Goal: Transaction & Acquisition: Purchase product/service

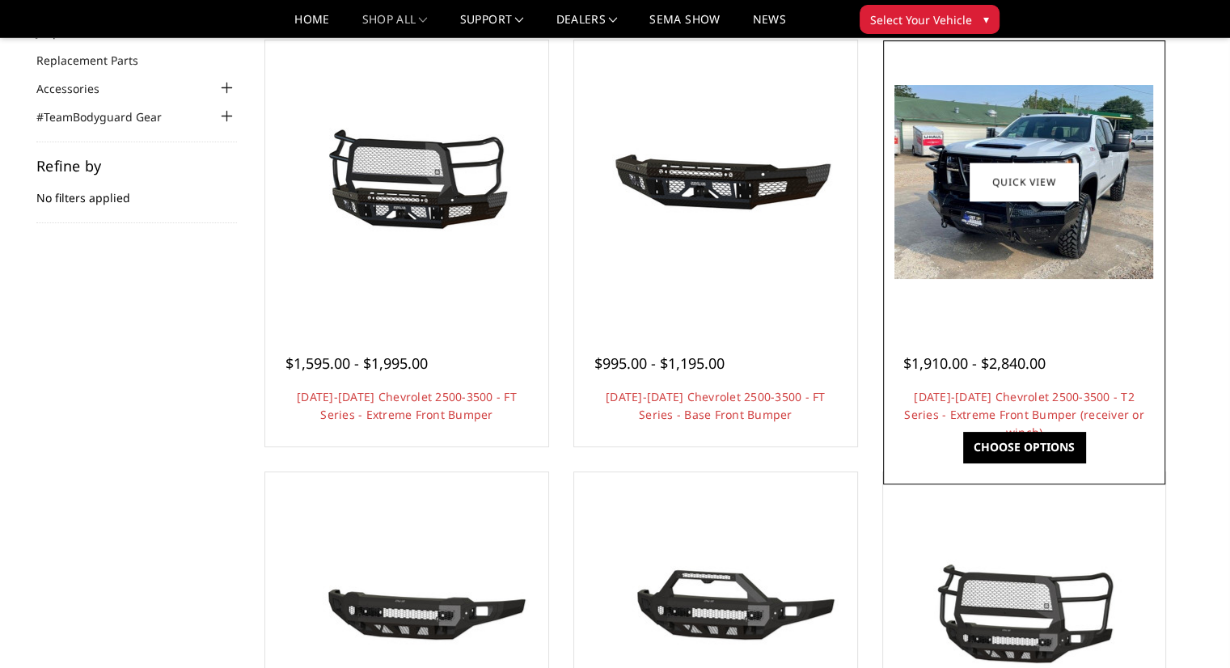
scroll to position [162, 0]
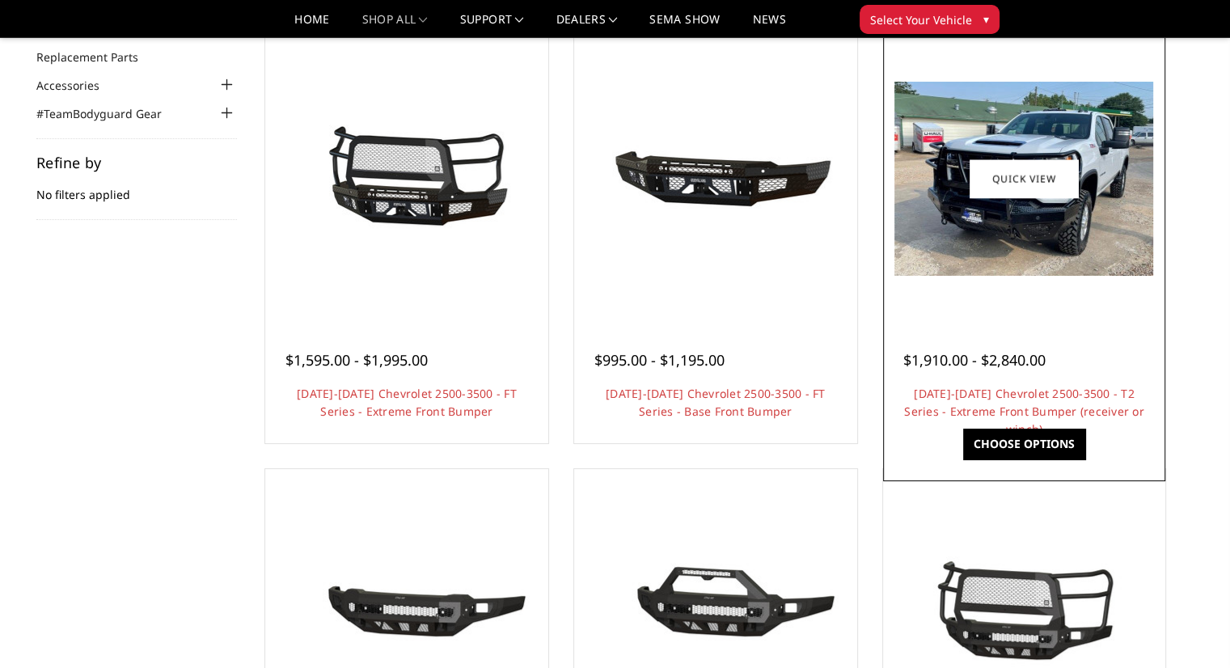
click at [1011, 255] on img at bounding box center [1023, 179] width 259 height 194
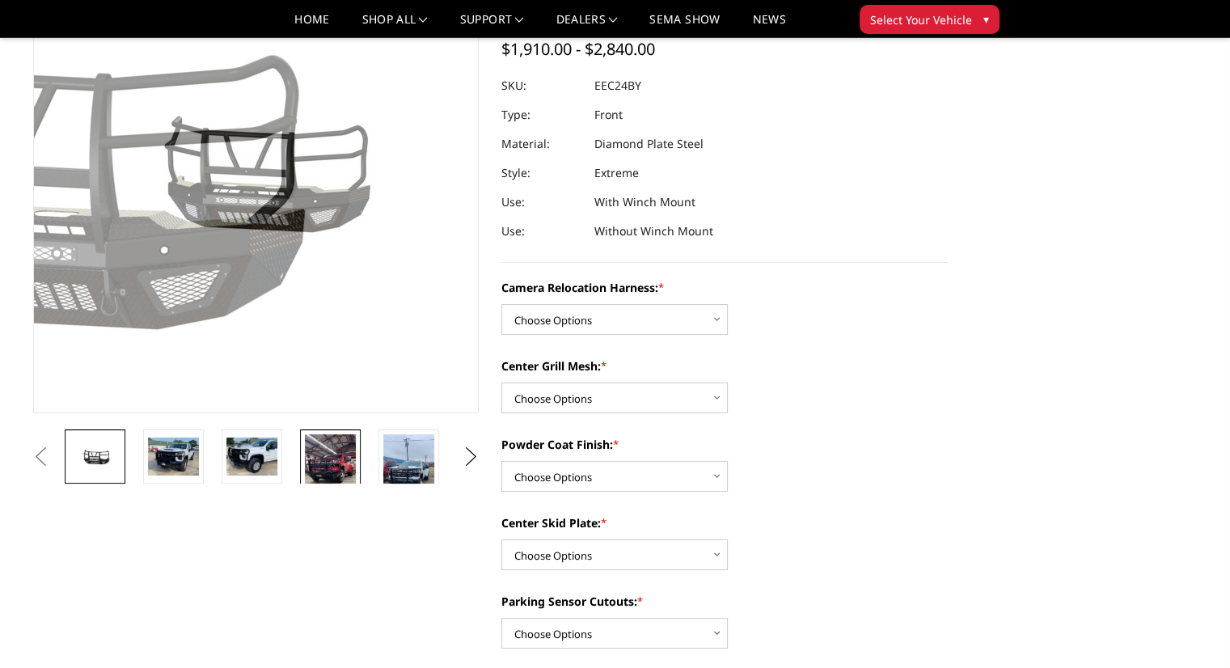
scroll to position [162, 0]
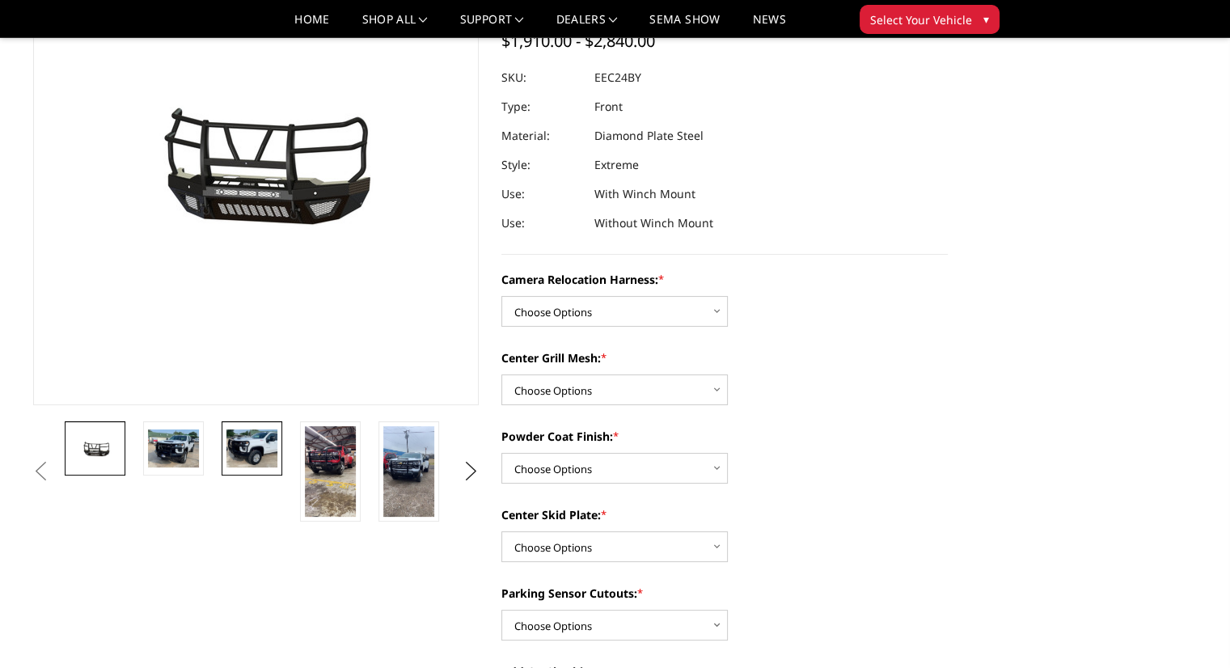
click at [241, 439] on img at bounding box center [251, 448] width 51 height 38
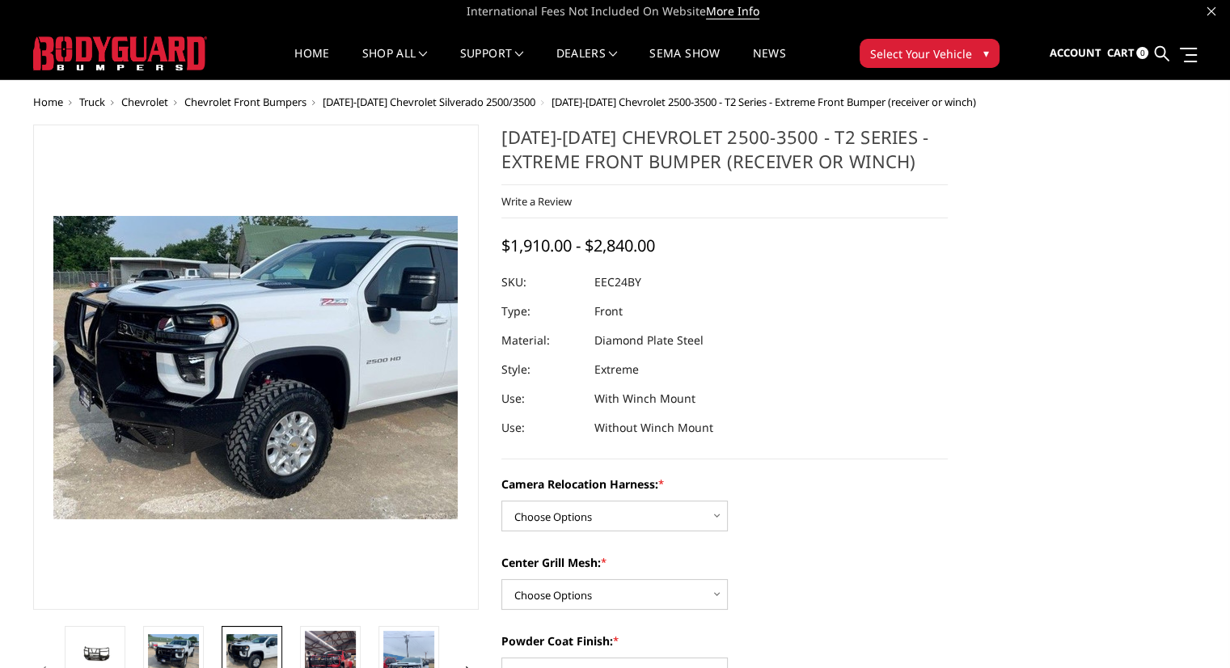
scroll to position [0, 0]
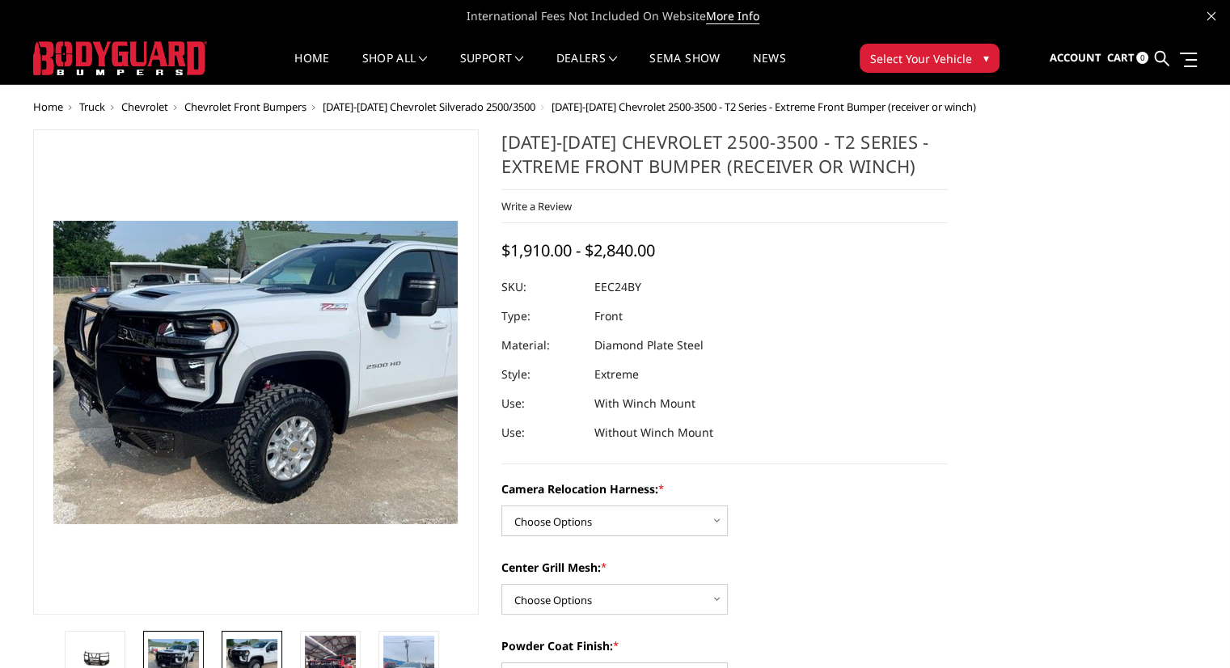
click at [178, 644] on img at bounding box center [173, 658] width 51 height 38
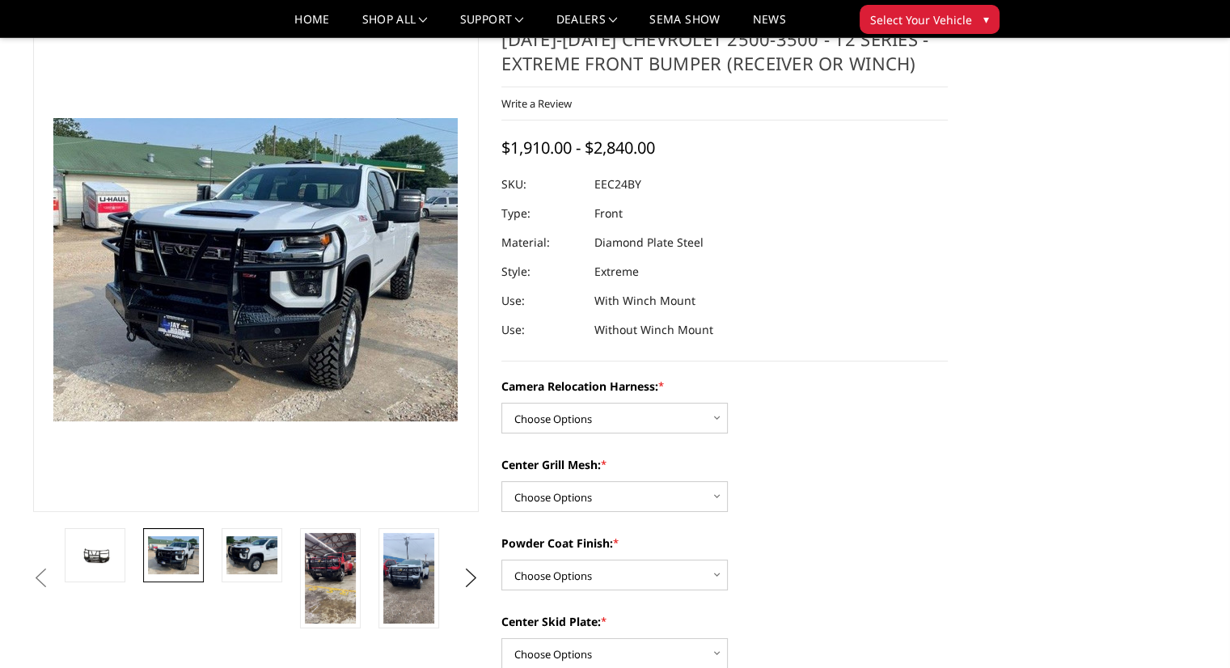
scroll to position [81, 0]
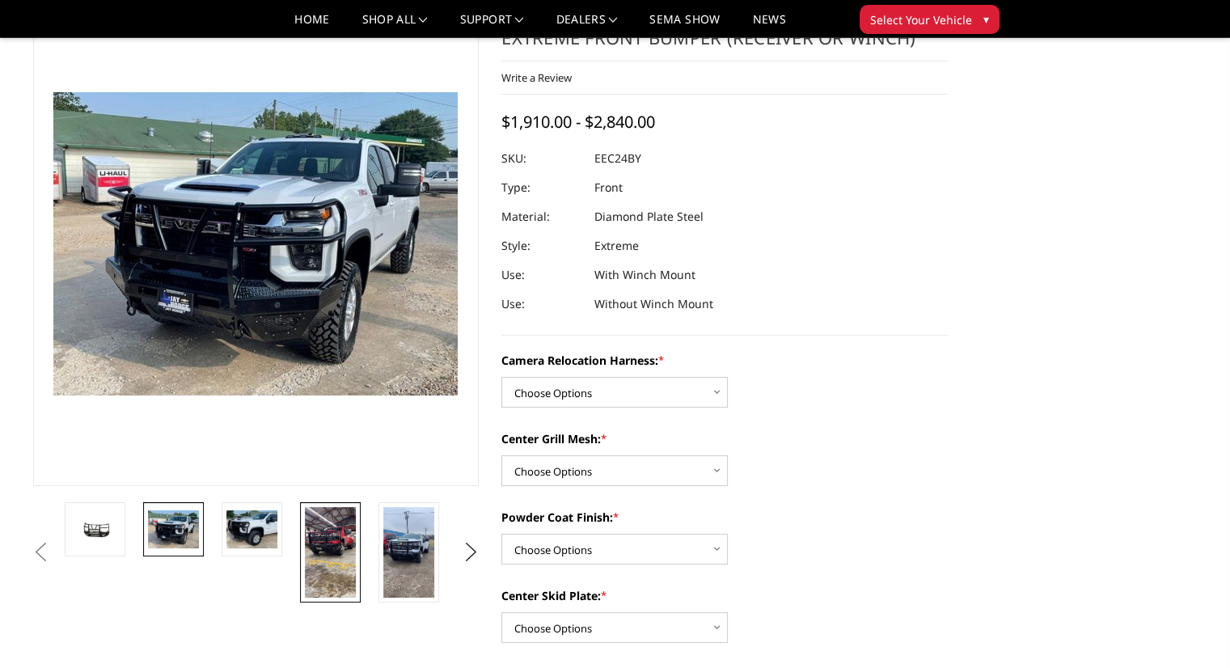
click at [338, 550] on img at bounding box center [330, 552] width 51 height 91
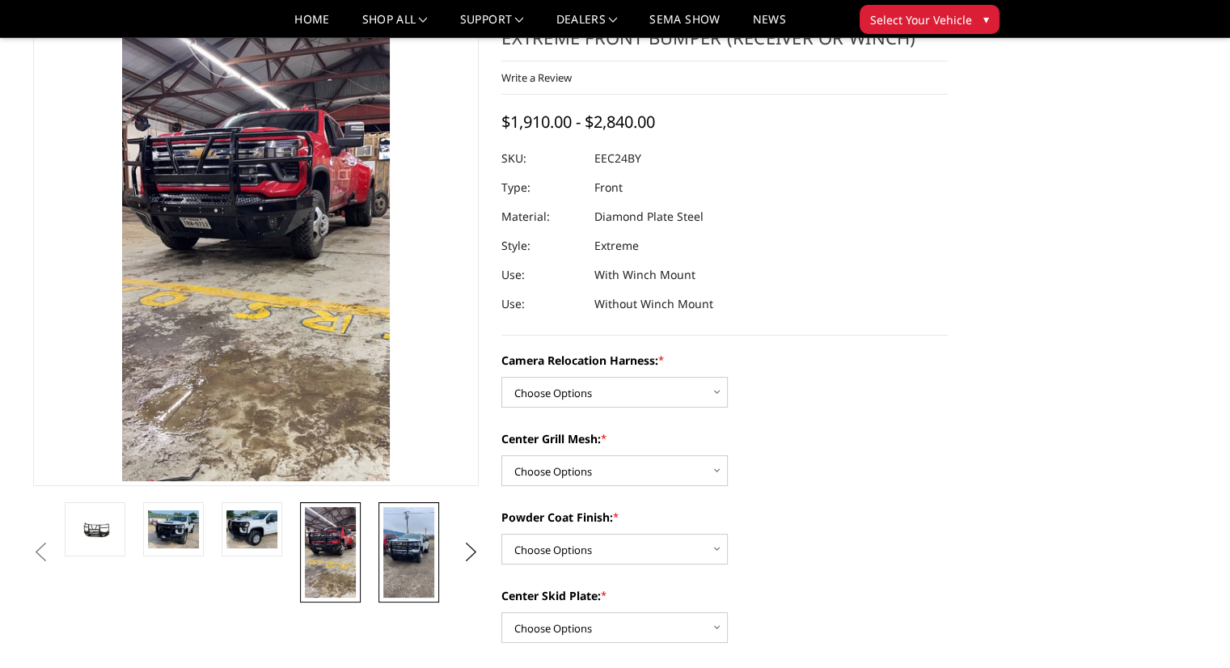
click at [406, 549] on img at bounding box center [408, 552] width 51 height 91
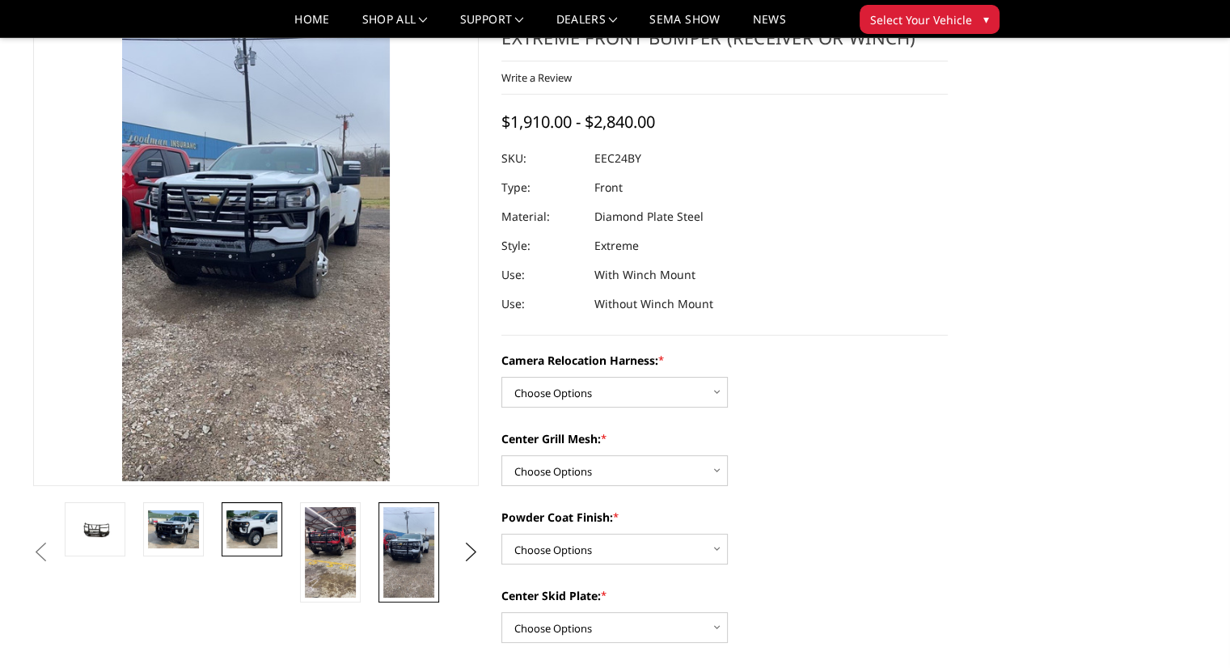
click at [246, 529] on img at bounding box center [251, 529] width 51 height 38
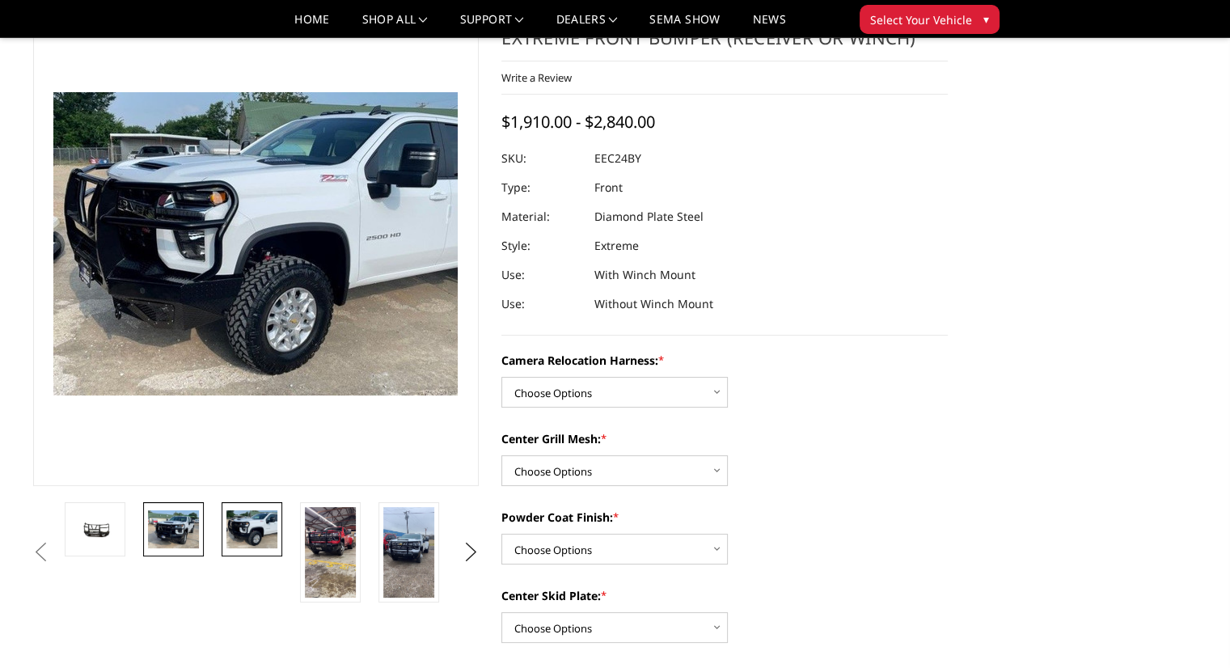
click at [166, 522] on img at bounding box center [173, 529] width 51 height 38
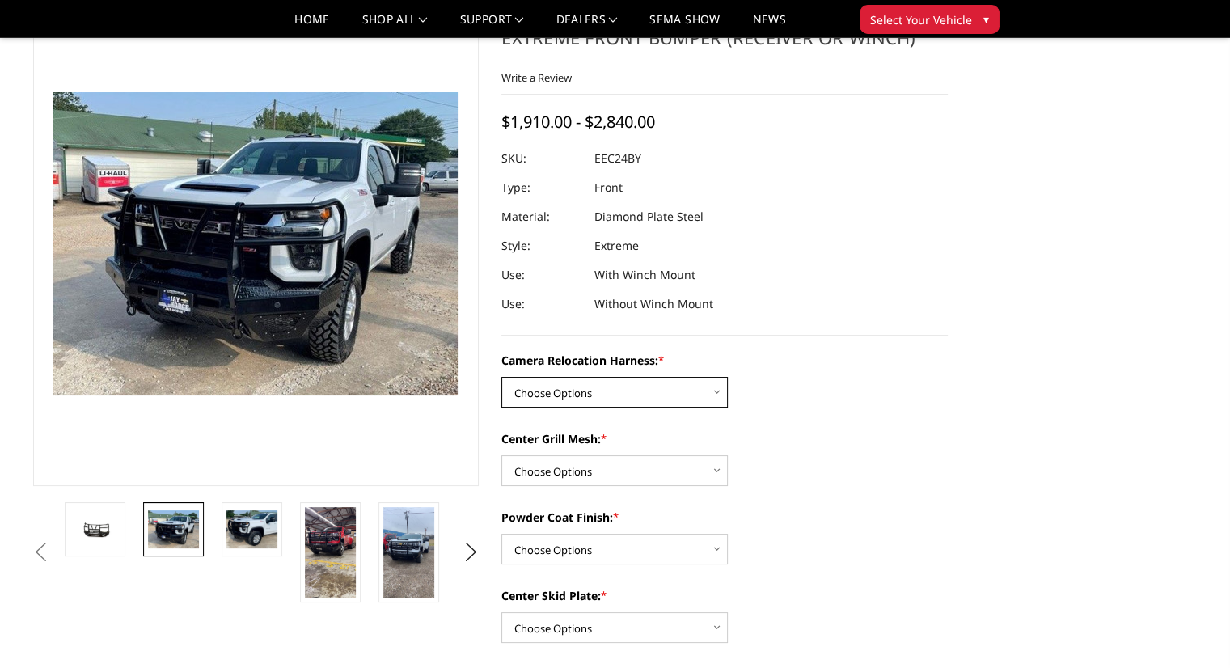
click at [718, 392] on select "Choose Options Without camera harness With camera harness" at bounding box center [614, 392] width 226 height 31
select select "3732"
click at [501, 377] on select "Choose Options Without camera harness With camera harness" at bounding box center [614, 392] width 226 height 31
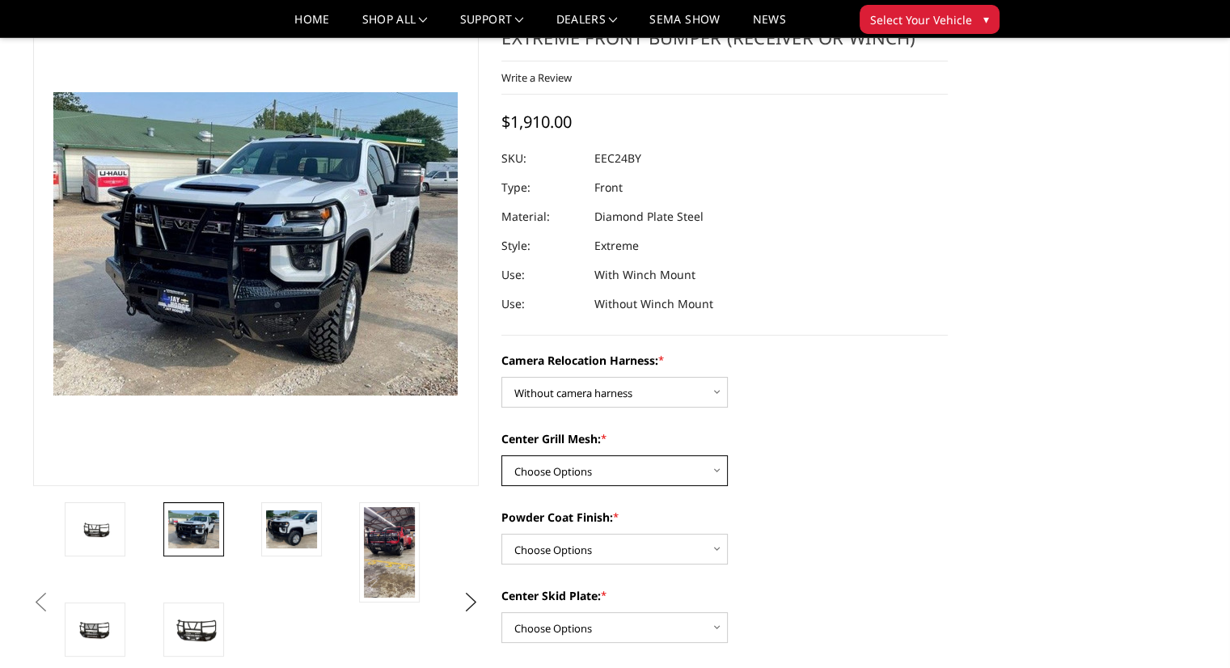
click at [715, 470] on select "Choose Options Without expanded metal With expanded metal" at bounding box center [614, 470] width 226 height 31
click at [501, 455] on select "Choose Options Without expanded metal With expanded metal" at bounding box center [614, 470] width 226 height 31
click at [718, 473] on select "Choose Options Without expanded metal With expanded metal" at bounding box center [614, 470] width 226 height 31
click at [501, 455] on select "Choose Options Without expanded metal With expanded metal" at bounding box center [614, 470] width 226 height 31
click at [718, 469] on select "Choose Options Without expanded metal With expanded metal" at bounding box center [614, 470] width 226 height 31
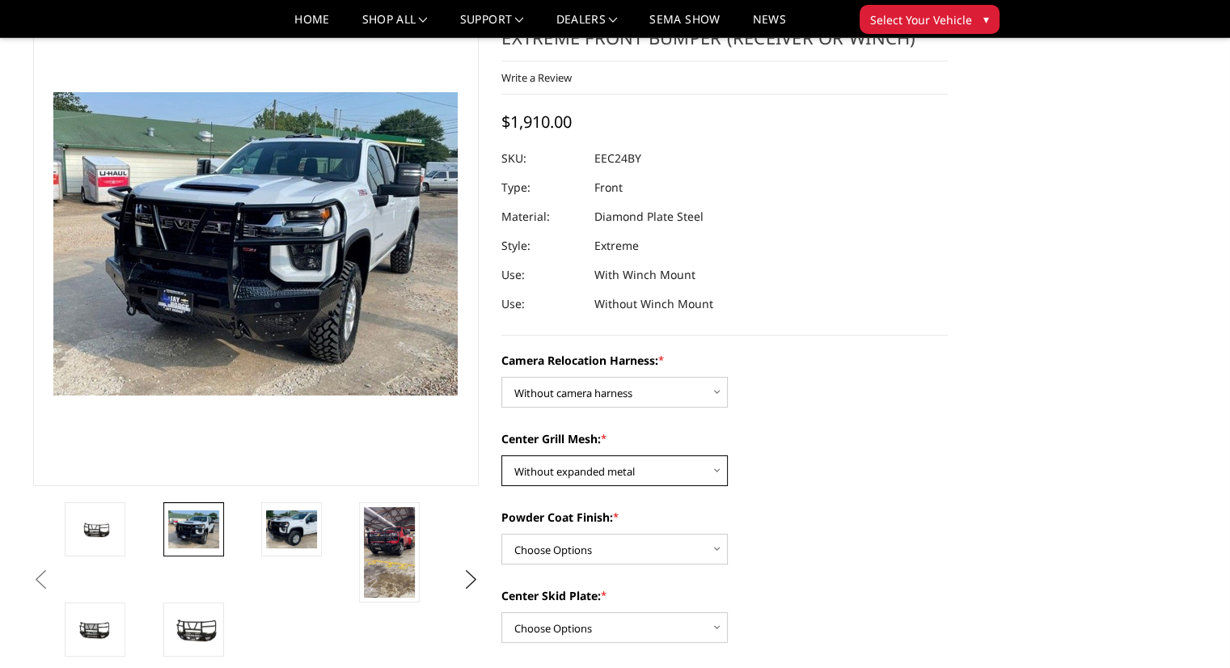
select select "3729"
click at [501, 455] on select "Choose Options Without expanded metal With expanded metal" at bounding box center [614, 470] width 226 height 31
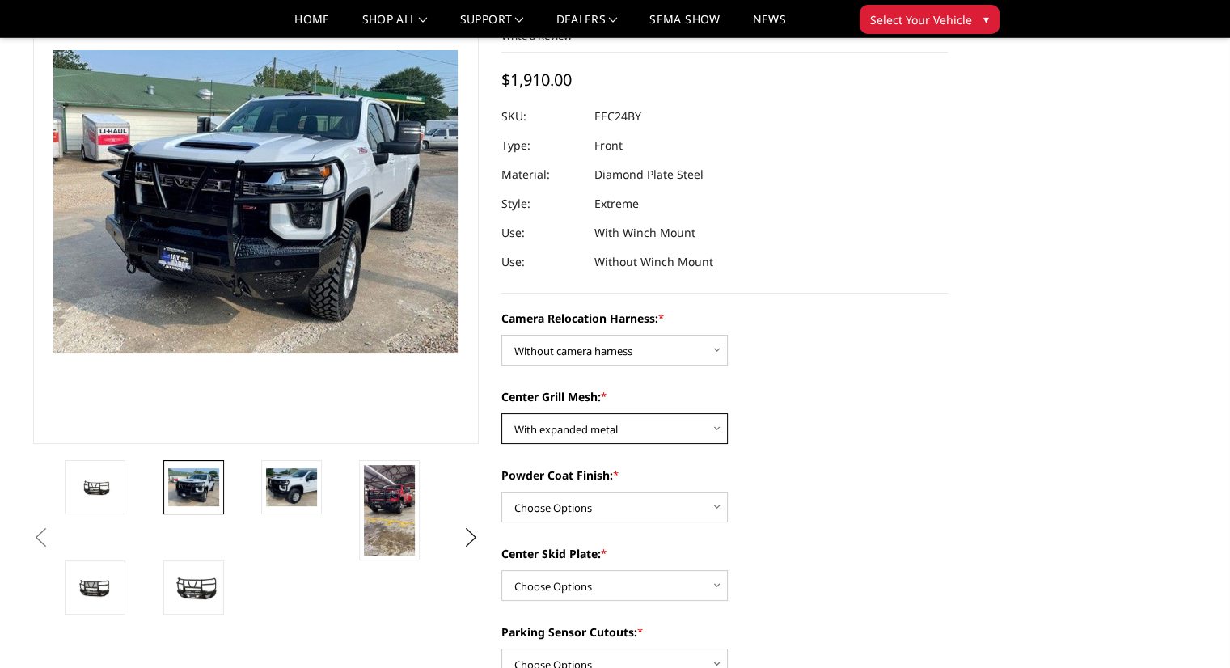
scroll to position [162, 0]
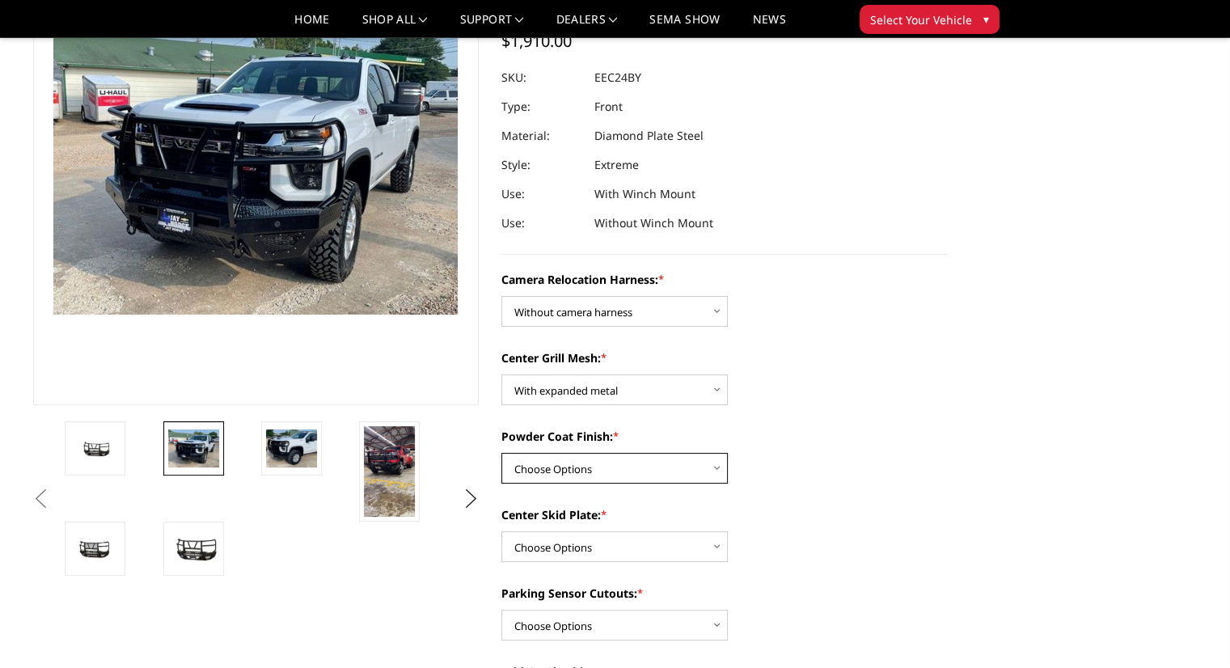
click at [715, 470] on select "Choose Options Textured Black Powder Coat Gloss Black Powder Coat Bare Metal" at bounding box center [614, 468] width 226 height 31
select select "3727"
click at [501, 453] on select "Choose Options Textured Black Powder Coat Gloss Black Powder Coat Bare Metal" at bounding box center [614, 468] width 226 height 31
click at [713, 549] on select "Choose Options Winch Mount Skid Plate Standard Skid Plate (included) 2" Receive…" at bounding box center [614, 546] width 226 height 31
select select "3724"
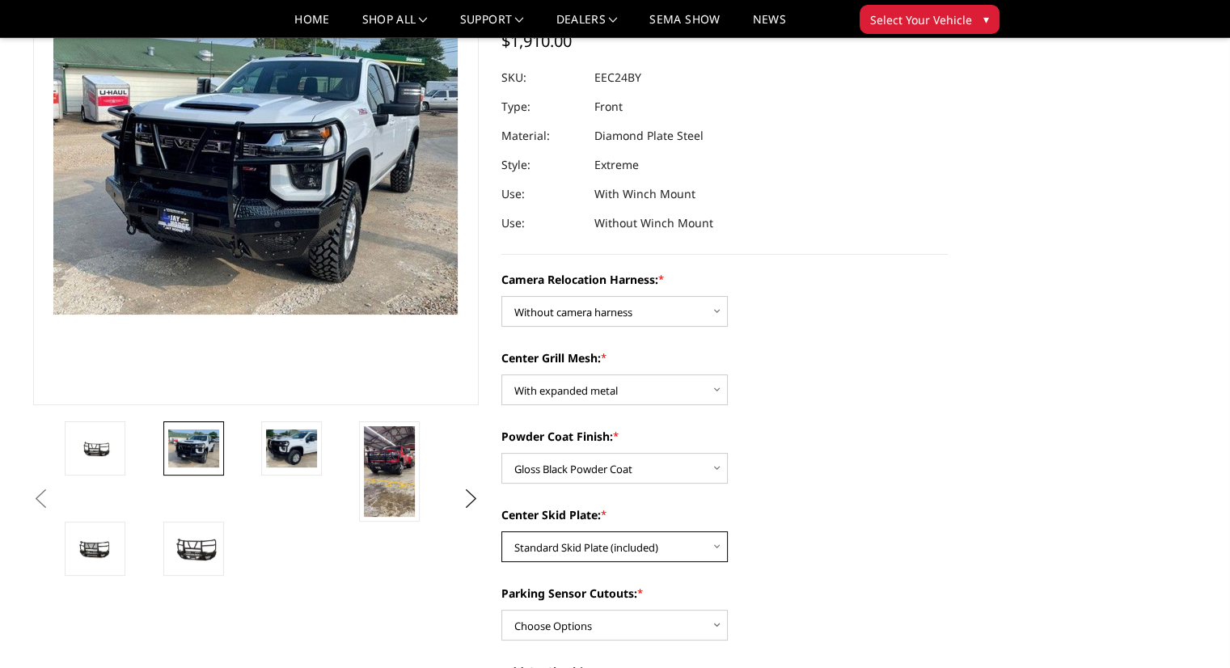
click at [501, 531] on select "Choose Options Winch Mount Skid Plate Standard Skid Plate (included) 2" Receive…" at bounding box center [614, 546] width 226 height 31
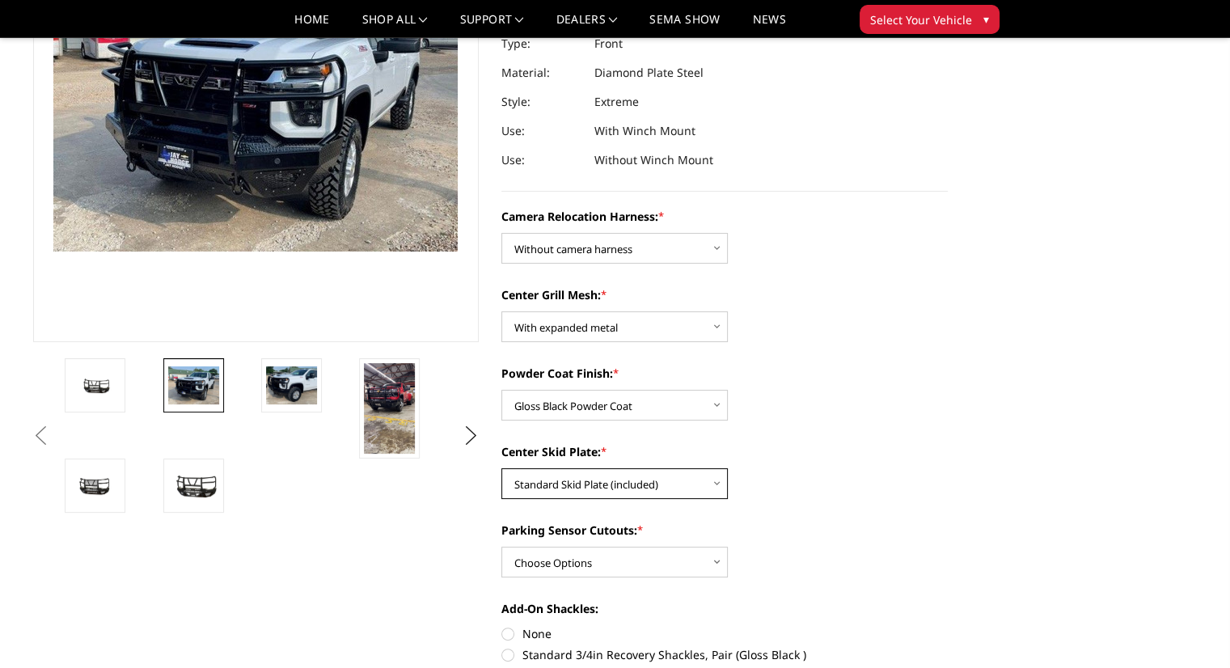
scroll to position [243, 0]
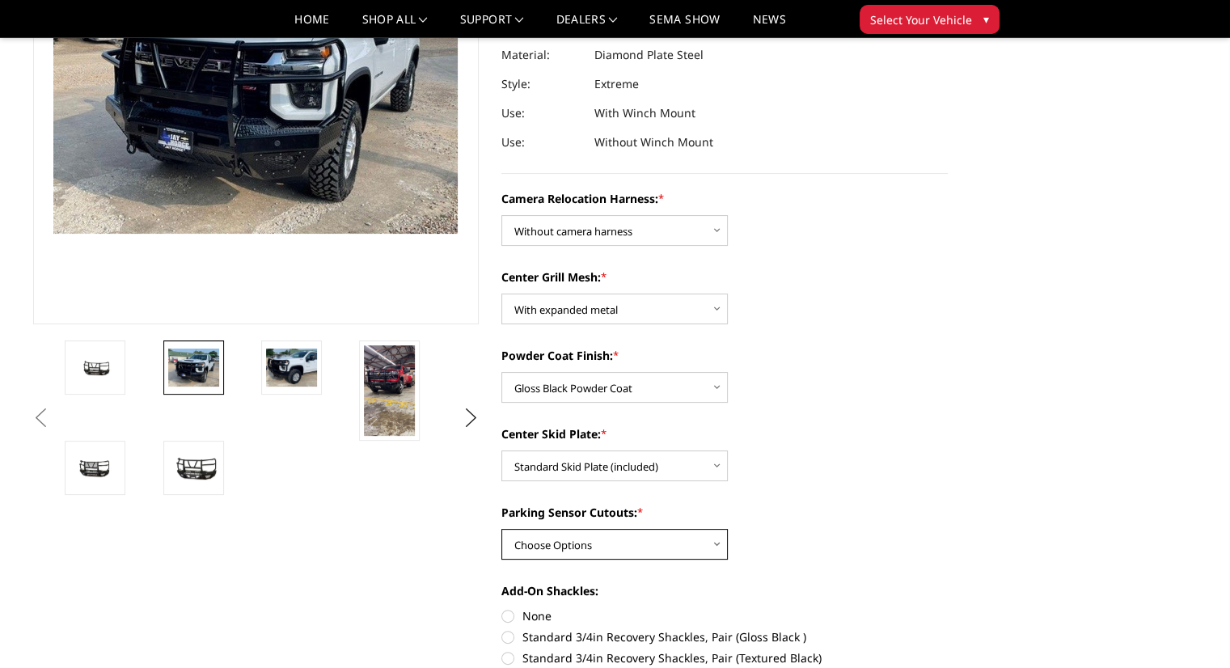
click at [720, 544] on select "Choose Options Yes - With Parking Sensor Cutouts" at bounding box center [614, 544] width 226 height 31
select select "3722"
click at [501, 529] on select "Choose Options Yes - With Parking Sensor Cutouts" at bounding box center [614, 544] width 226 height 31
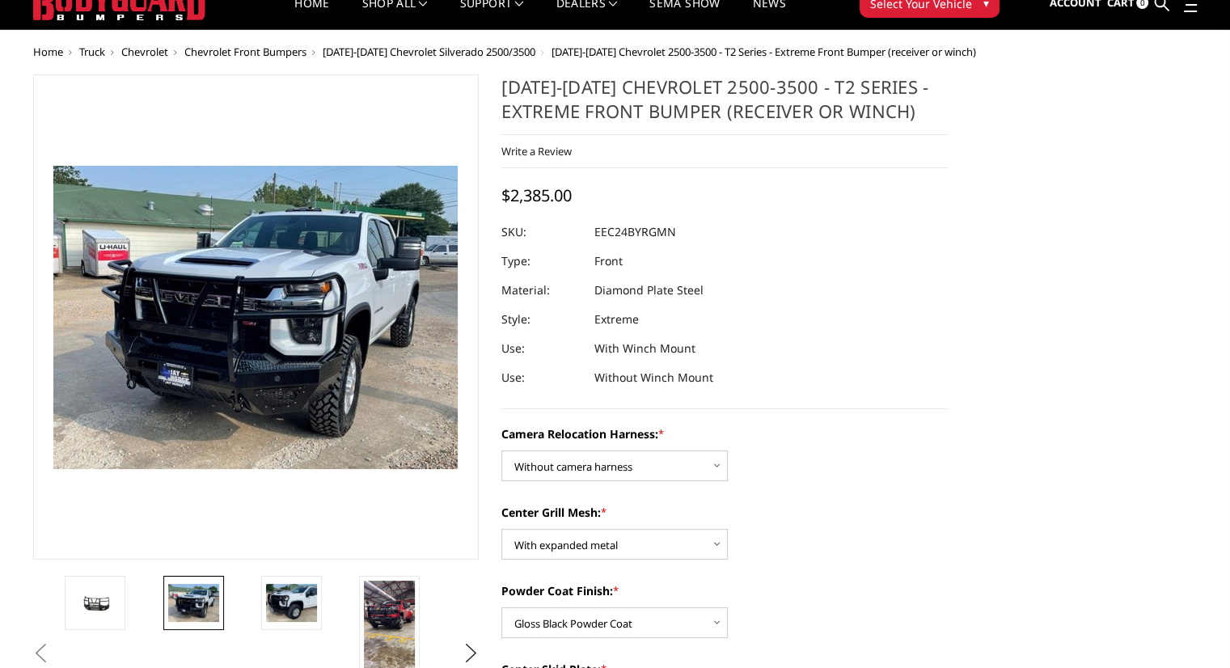
scroll to position [0, 0]
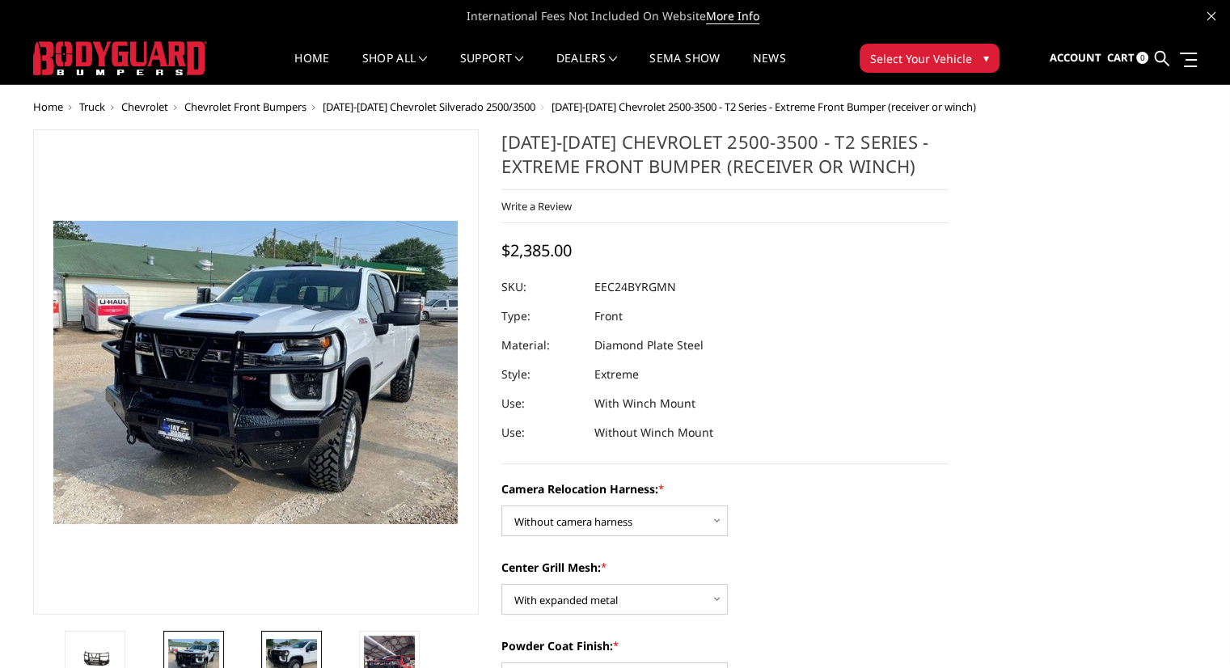
click at [293, 652] on img at bounding box center [291, 658] width 51 height 38
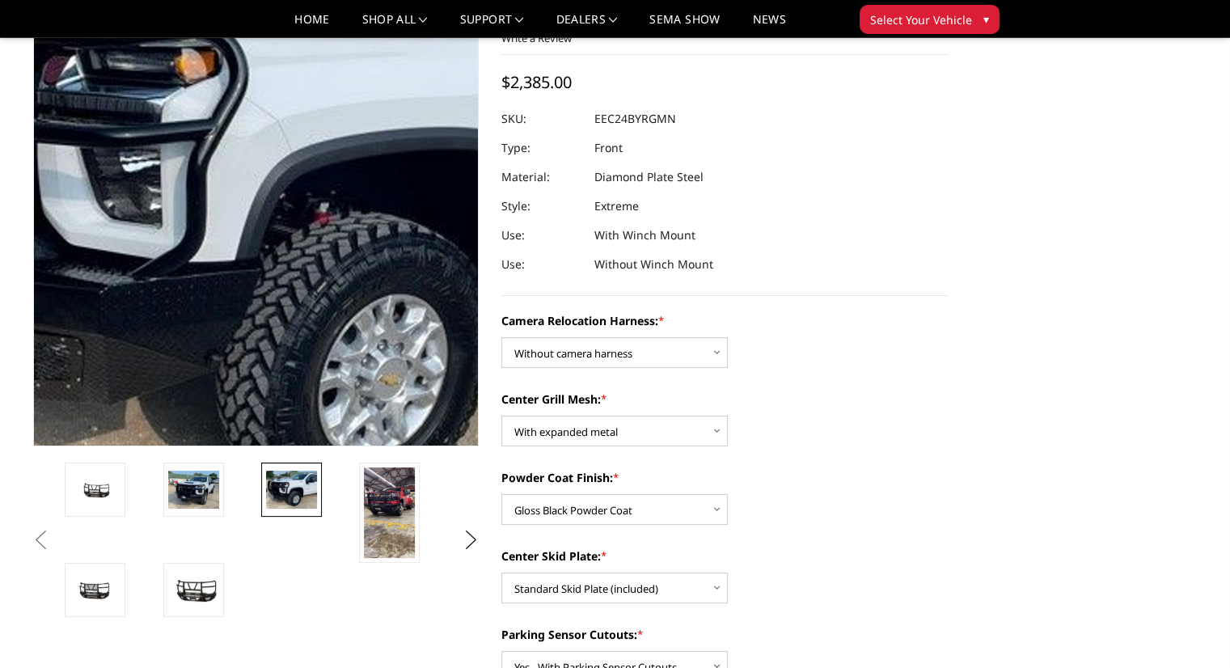
scroll to position [162, 0]
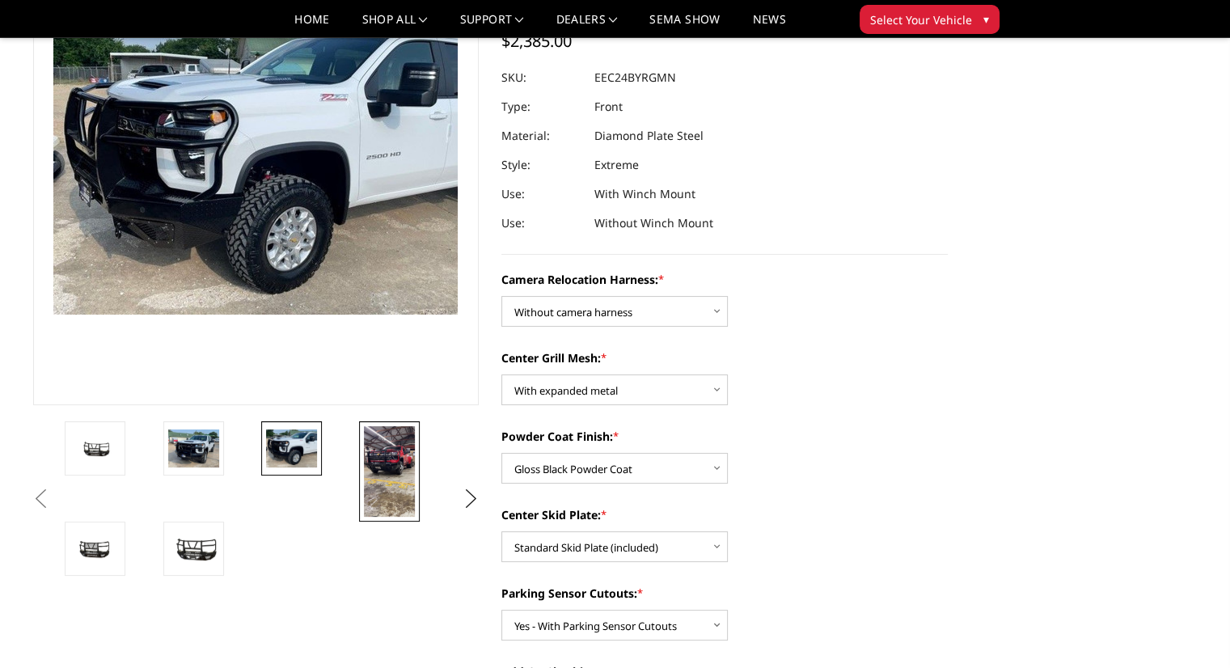
click at [388, 469] on img at bounding box center [389, 471] width 51 height 91
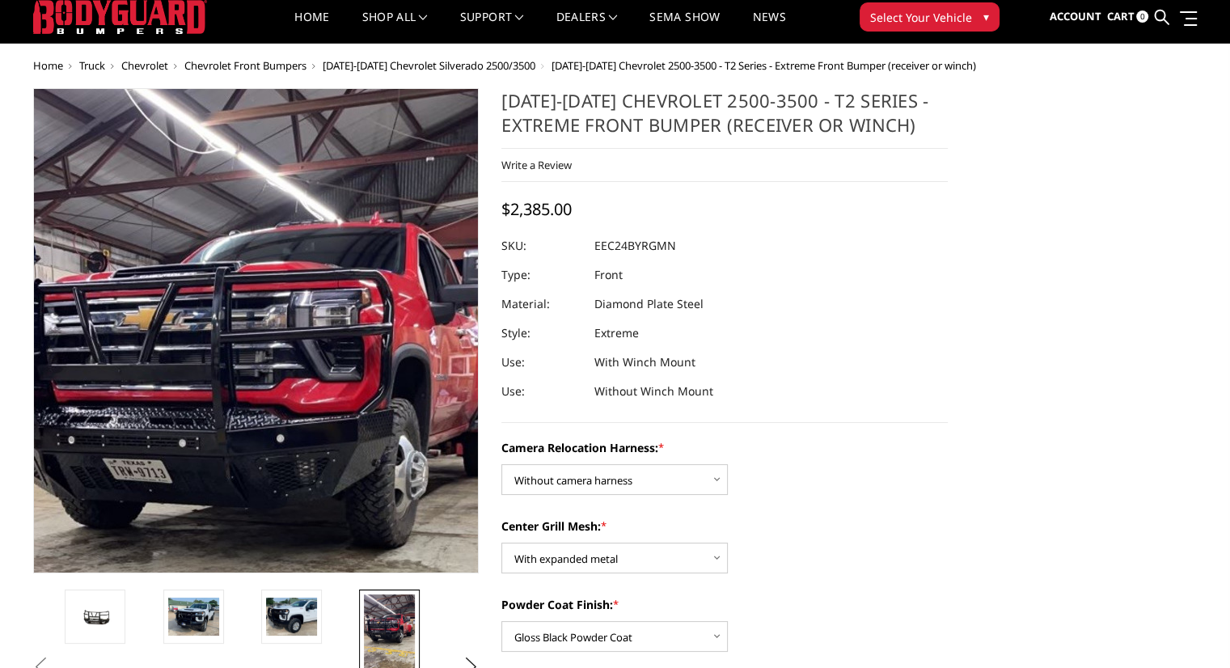
scroll to position [81, 0]
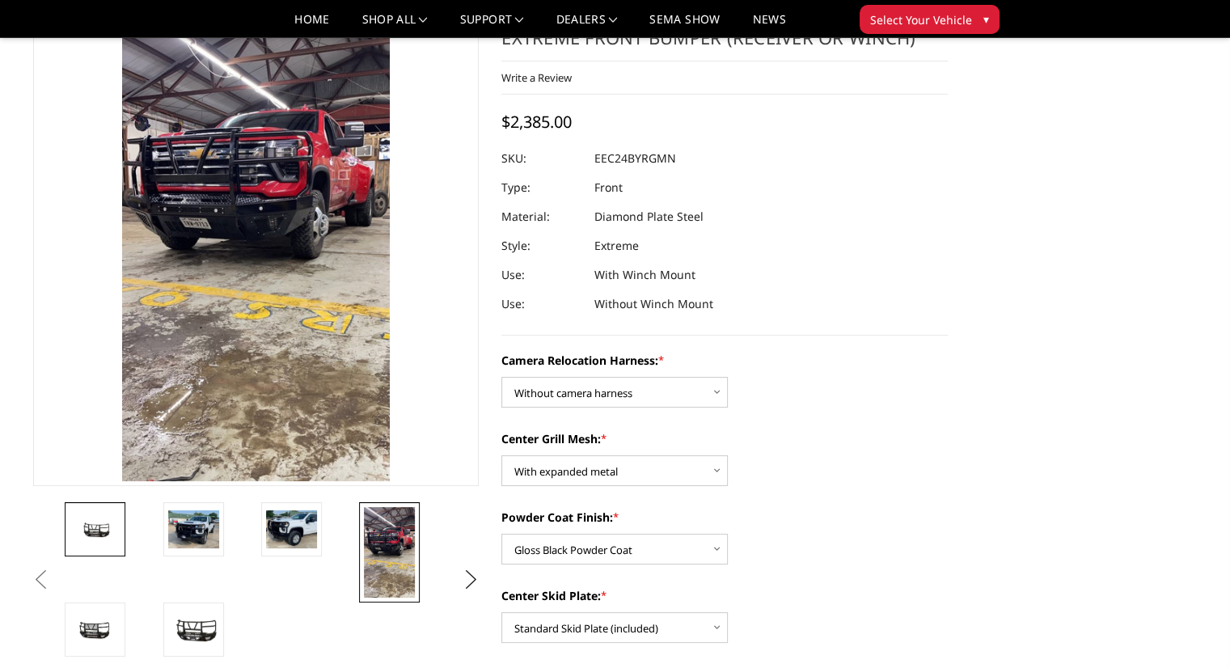
click at [103, 533] on img at bounding box center [95, 528] width 51 height 23
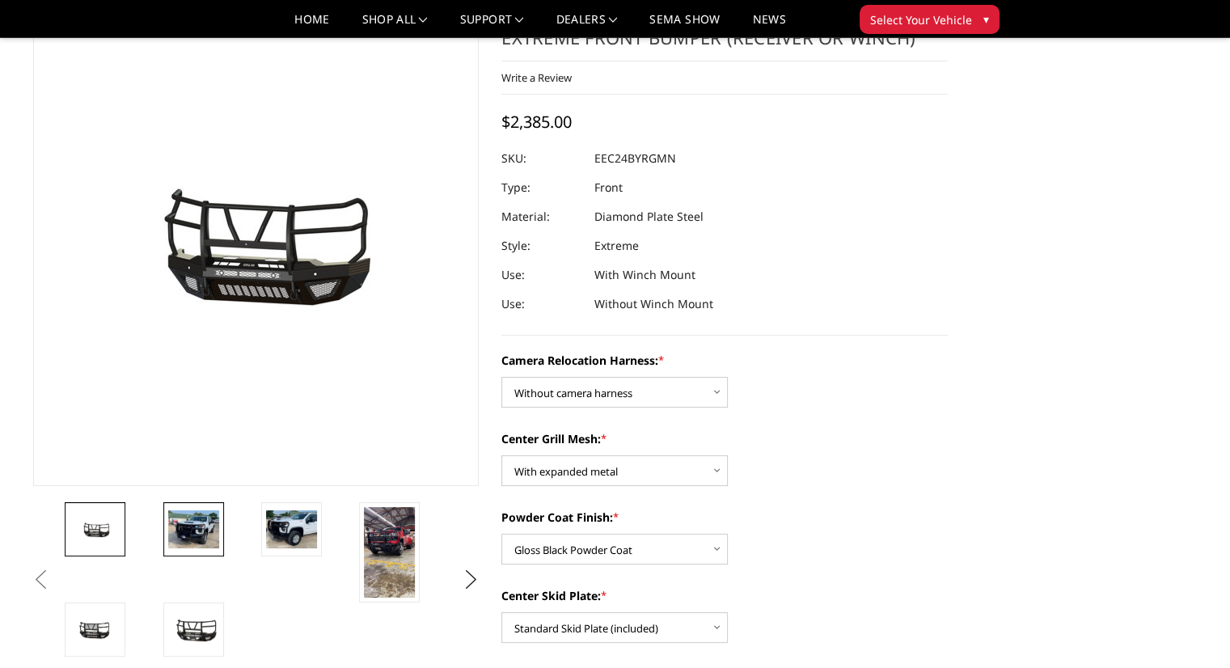
click at [210, 532] on img at bounding box center [193, 529] width 51 height 38
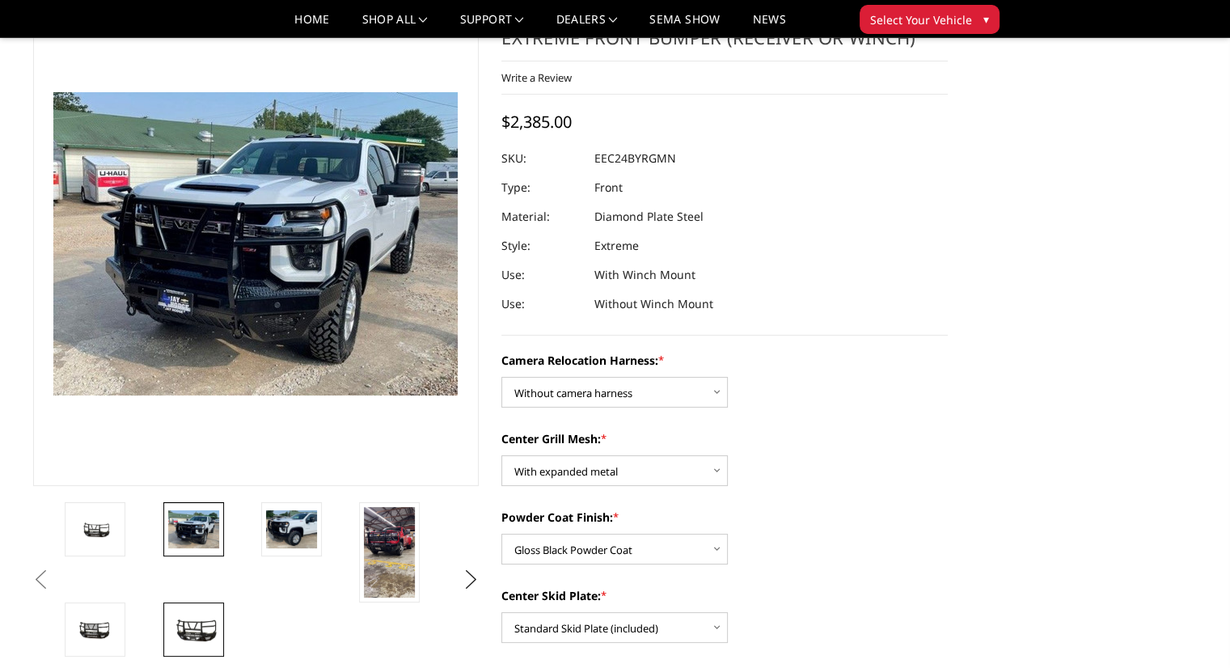
click at [194, 626] on img at bounding box center [193, 629] width 51 height 28
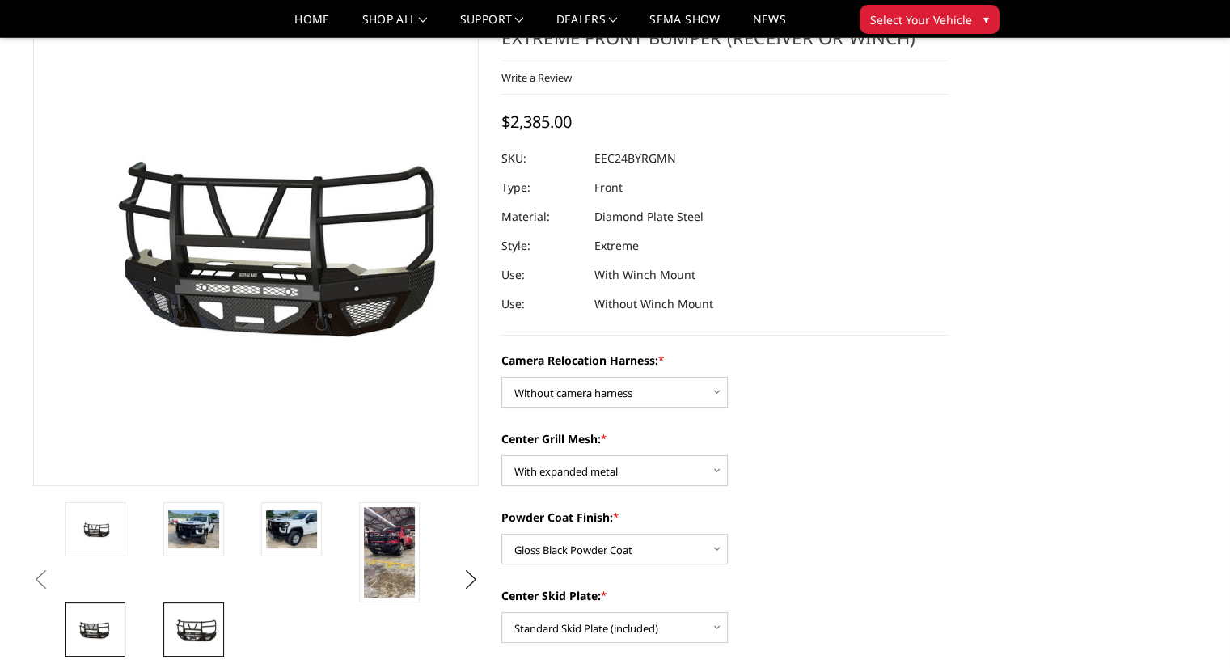
click at [116, 628] on img at bounding box center [95, 629] width 51 height 27
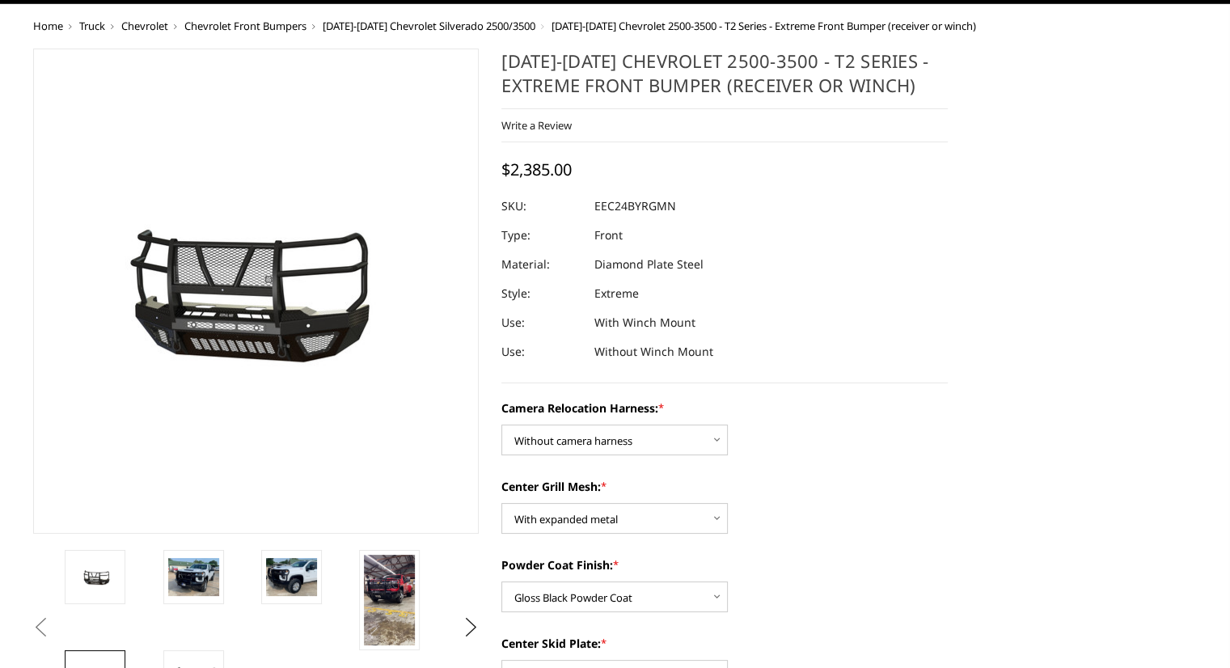
scroll to position [0, 0]
